Goal: Information Seeking & Learning: Learn about a topic

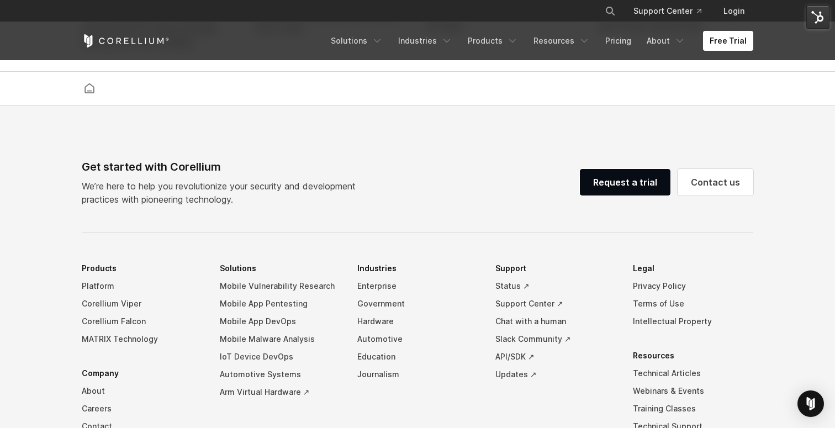
scroll to position [2605, 0]
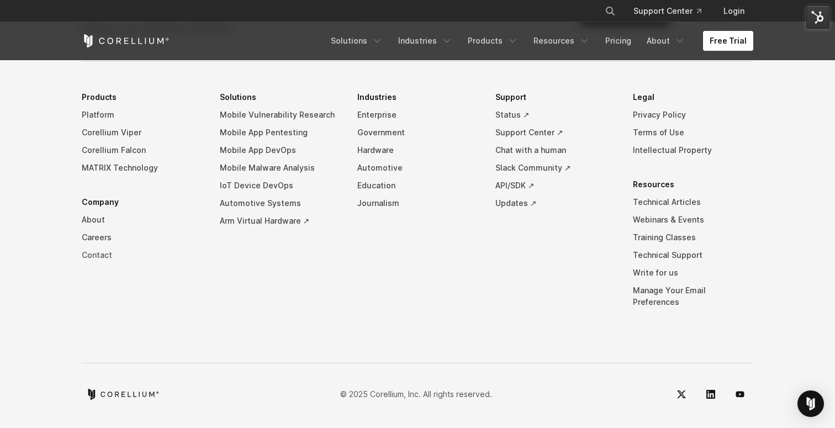
click at [102, 264] on link "Contact" at bounding box center [142, 255] width 120 height 18
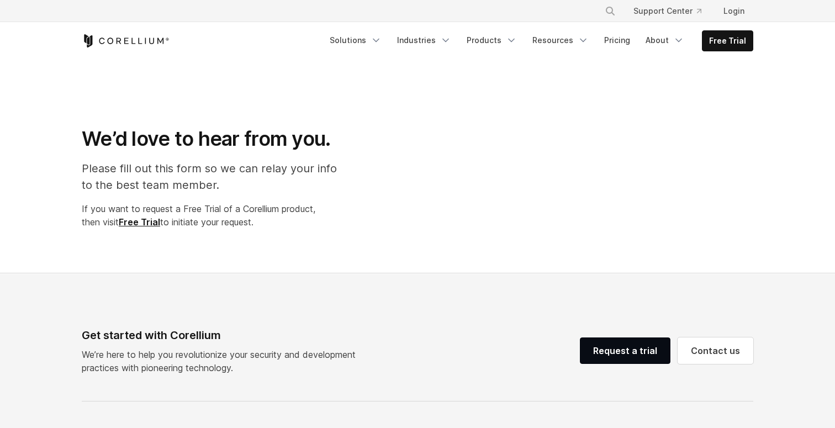
select select "**"
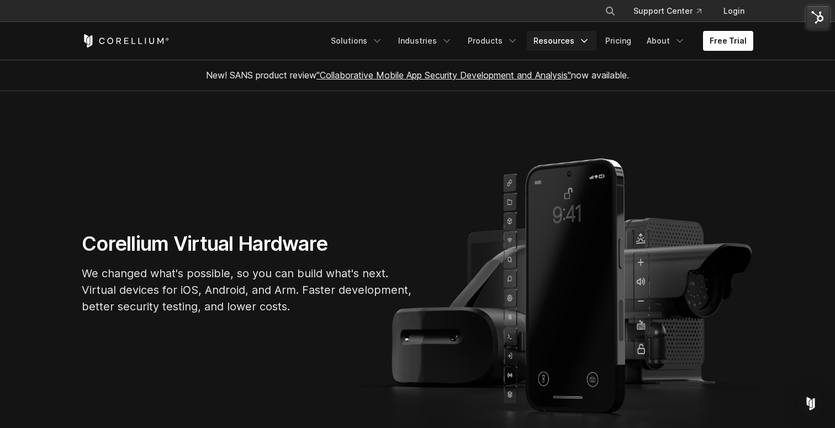
click at [587, 48] on link "Resources" at bounding box center [562, 41] width 70 height 20
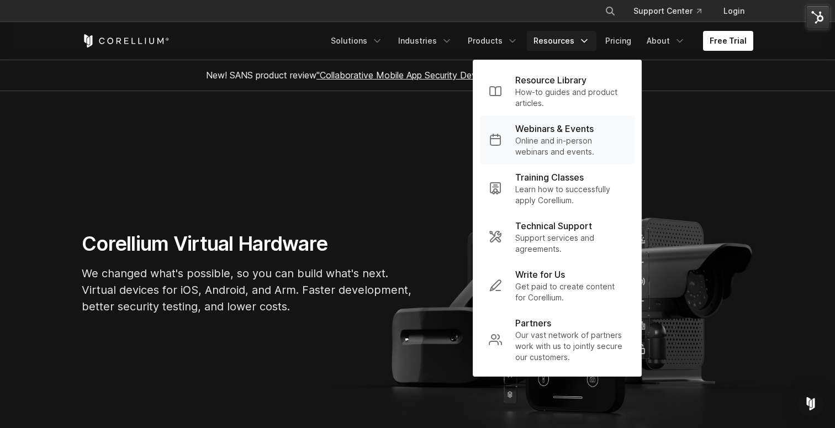
click at [557, 130] on p "Webinars & Events" at bounding box center [554, 128] width 78 height 13
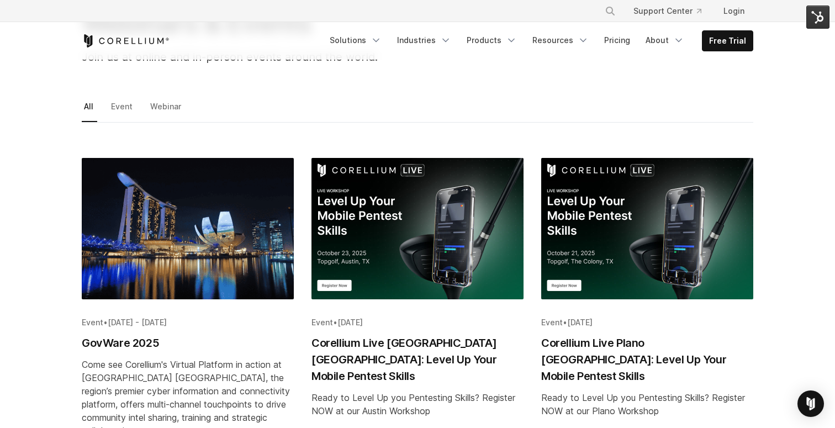
scroll to position [120, 0]
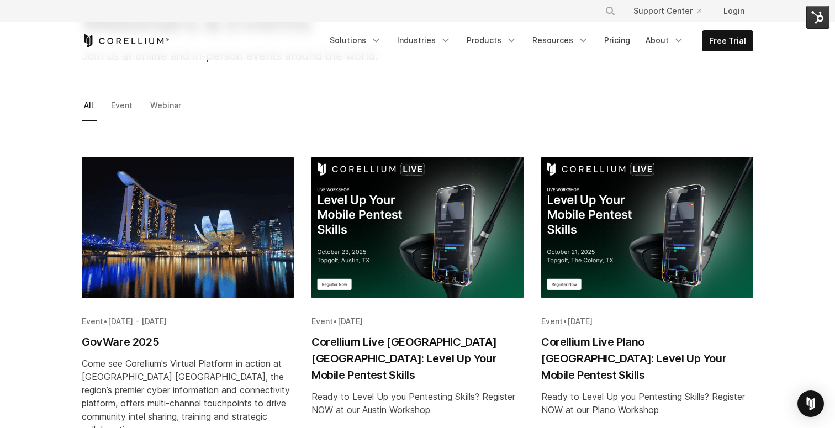
click at [405, 245] on img "Blog post summary: Corellium Live Austin TX: Level Up Your Mobile Pentest Skills" at bounding box center [418, 227] width 212 height 141
click at [176, 225] on img "Blog post summary: GovWare 2025" at bounding box center [188, 227] width 212 height 141
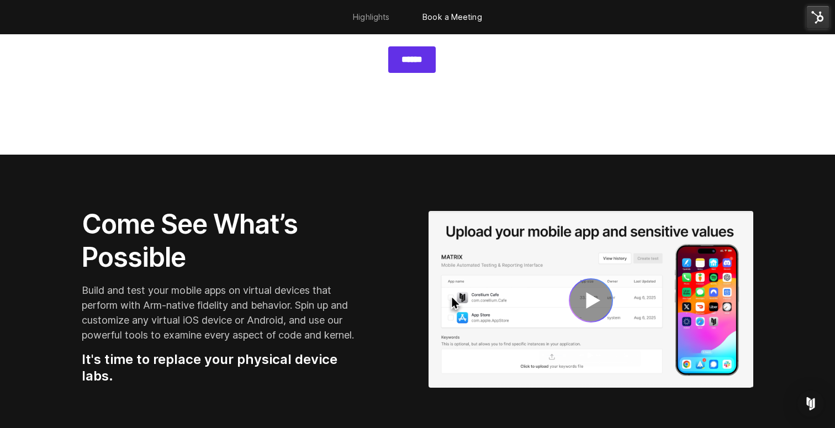
scroll to position [1216, 0]
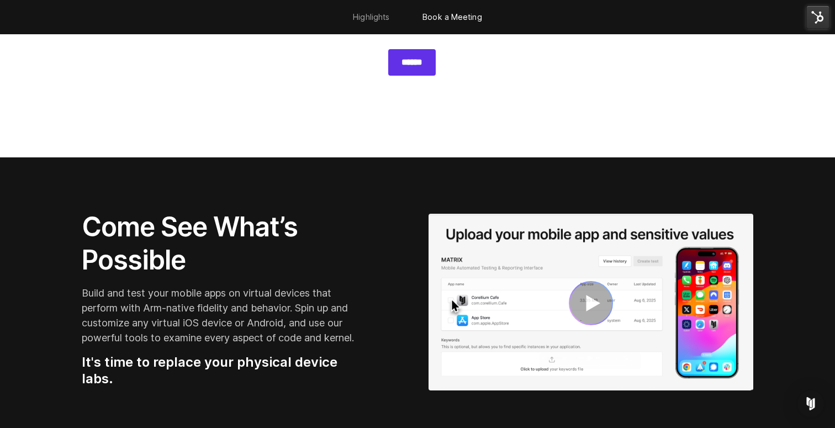
click at [528, 288] on img at bounding box center [591, 302] width 325 height 177
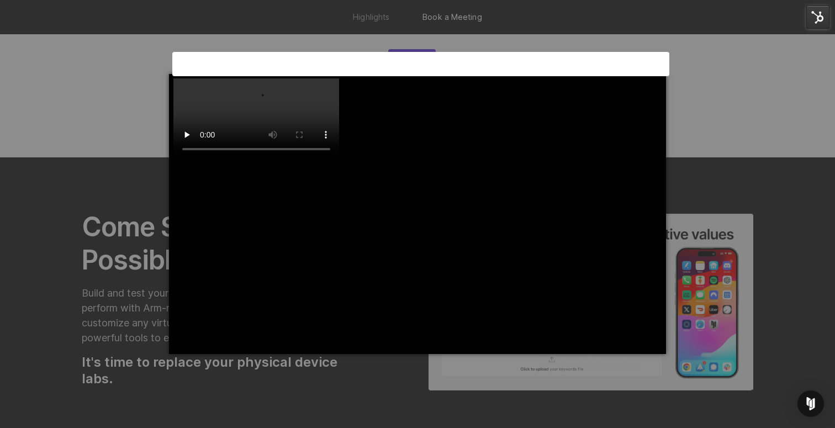
scroll to position [0, 0]
click at [339, 134] on video at bounding box center [256, 119] width 166 height 83
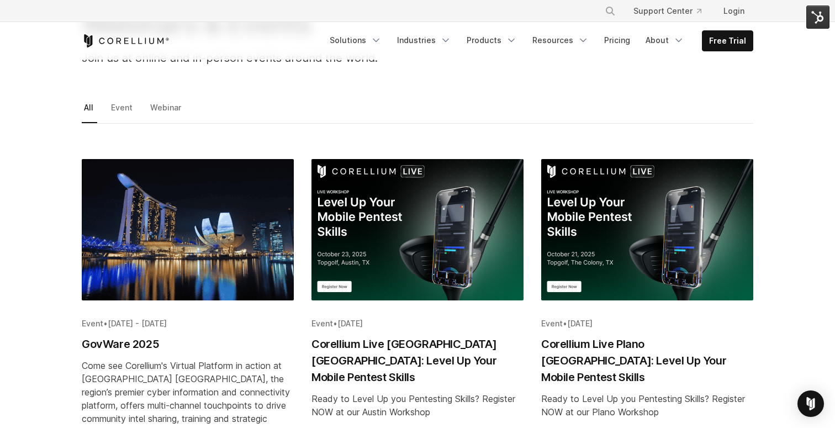
click at [201, 218] on img "Blog post summary: GovWare 2025" at bounding box center [188, 229] width 212 height 141
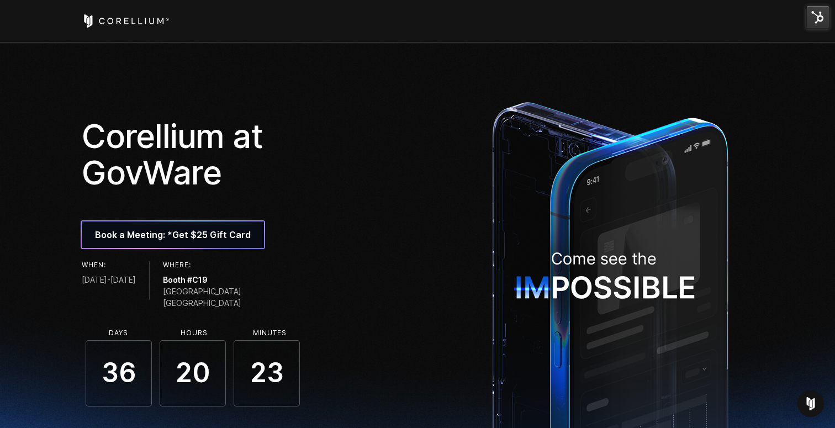
click at [108, 18] on icon "Corellium Home" at bounding box center [126, 20] width 88 height 13
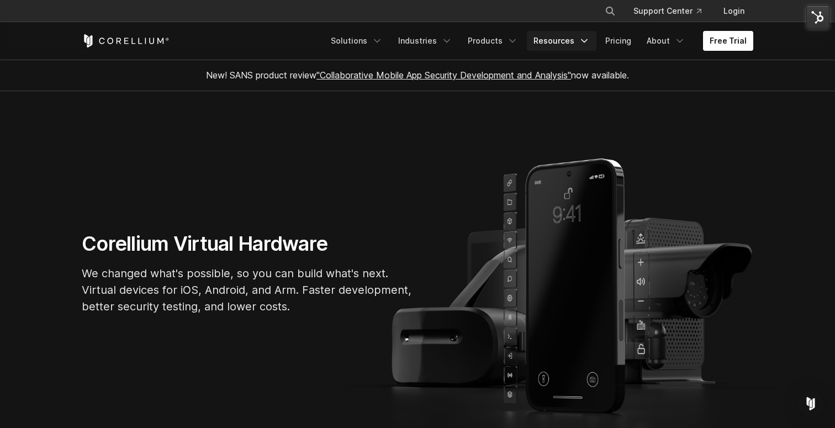
click at [583, 43] on icon "Navigation Menu" at bounding box center [584, 40] width 11 height 11
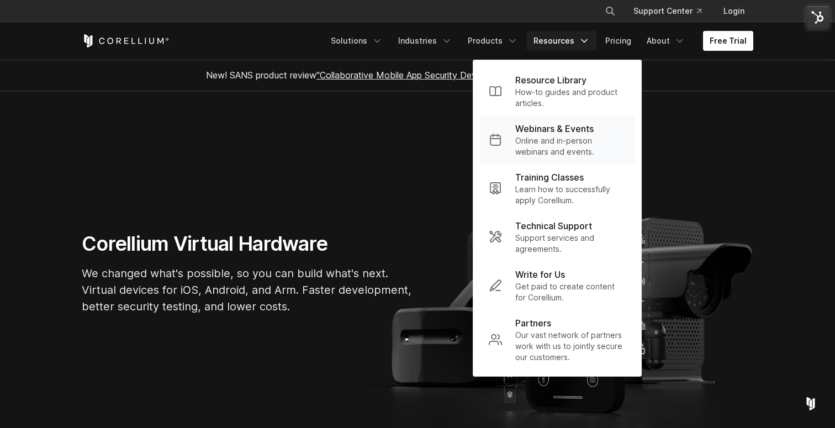
click at [555, 138] on p "Online and in-person webinars and events." at bounding box center [570, 146] width 110 height 22
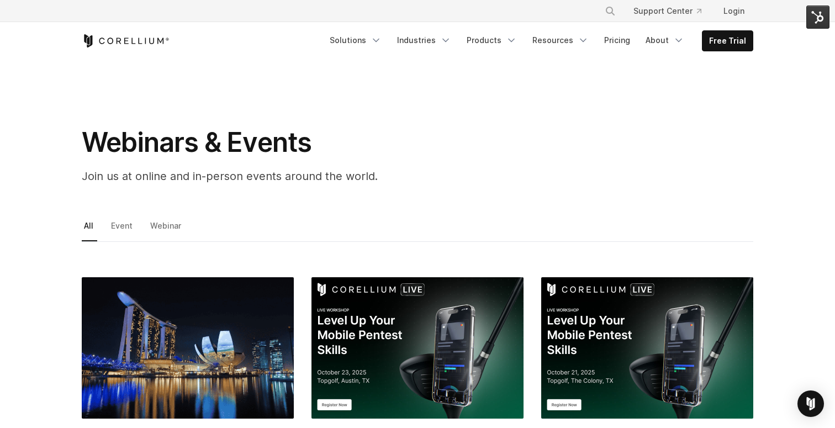
click at [199, 315] on img "Blog post summary: GovWare 2025" at bounding box center [188, 347] width 212 height 141
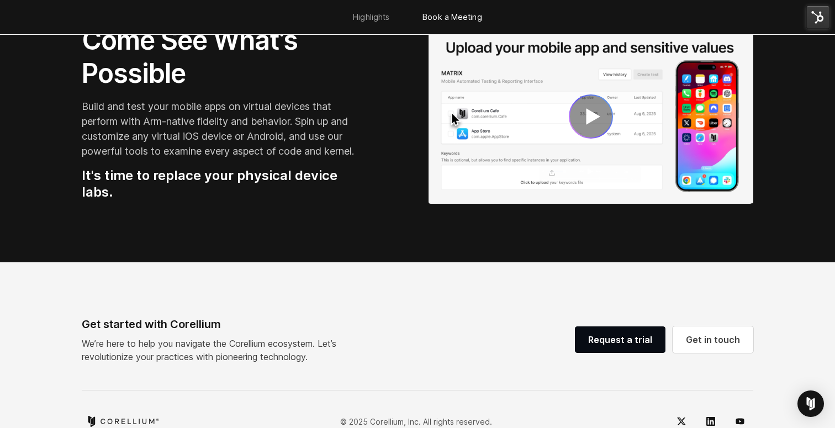
scroll to position [1417, 0]
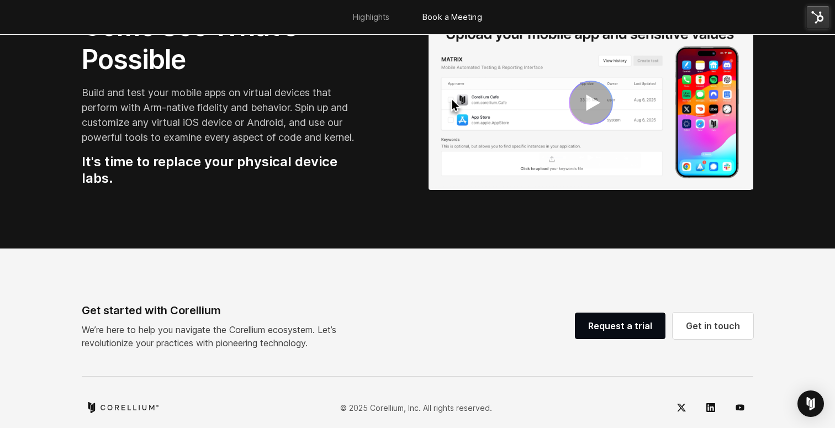
click at [530, 105] on img at bounding box center [591, 101] width 325 height 177
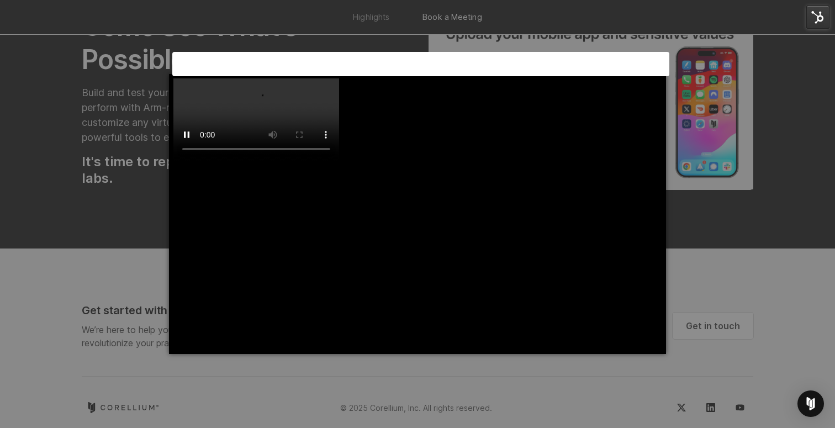
scroll to position [0, 0]
click at [338, 161] on video at bounding box center [256, 119] width 166 height 83
